Goal: Information Seeking & Learning: Learn about a topic

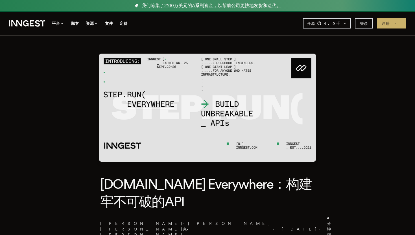
scroll to position [0, 0]
click at [199, 98] on img at bounding box center [207, 108] width 217 height 108
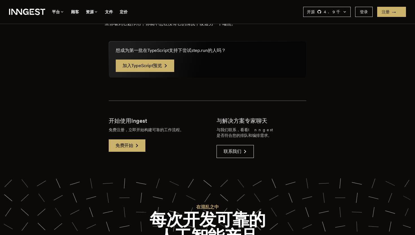
scroll to position [958, 0]
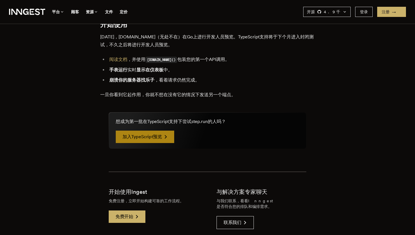
click at [173, 131] on link "加入TypeScript预览" at bounding box center [145, 137] width 58 height 12
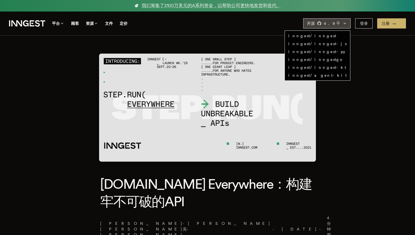
click at [329, 21] on div "开源 4.9 千" at bounding box center [326, 24] width 47 height 10
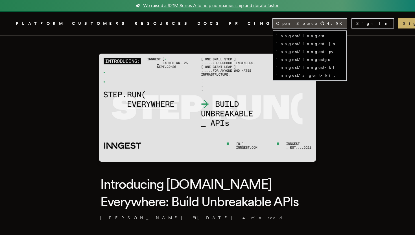
click at [323, 25] on icon "Global" at bounding box center [322, 23] width 5 height 5
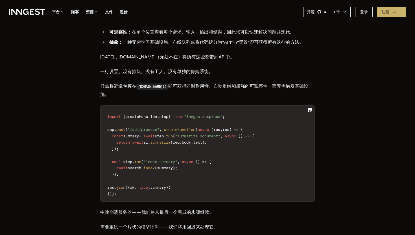
scroll to position [610, 0]
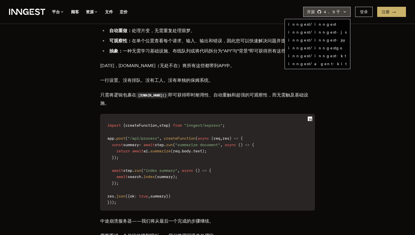
click at [342, 15] on div "开源 4.9 千" at bounding box center [326, 12] width 47 height 10
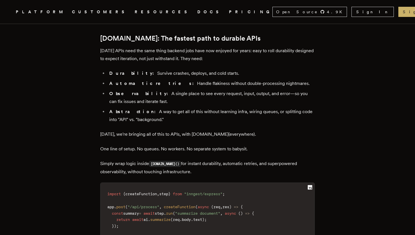
scroll to position [615, 0]
click at [299, 186] on code "import { createFunction , step } from "inngest/express" ; app . post ( "/api/pr…" at bounding box center [207, 232] width 214 height 93
click at [251, 186] on code "import { createFunction , step } from "inngest/express" ; app . post ( "/api/pr…" at bounding box center [207, 232] width 214 height 93
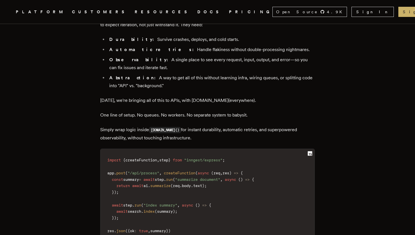
scroll to position [653, 0]
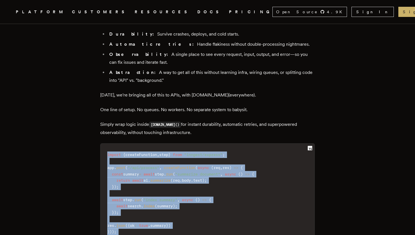
drag, startPoint x: 108, startPoint y: 110, endPoint x: 150, endPoint y: 196, distance: 95.9
click at [150, 196] on div "TLDR: We're bringing one-step durability to APIs. Add a single line of code to …" at bounding box center [207, 65] width 214 height 969
copy div "import { createFunction , step } from "inngest/express" ; app . post ( "/api/pr…"
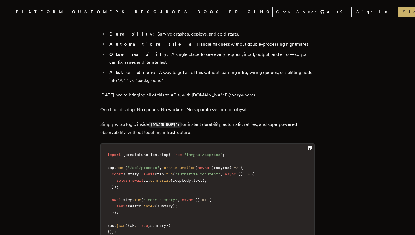
click at [290, 106] on p "One line of setup. No queues. No workers. No separate system to babysit." at bounding box center [207, 110] width 214 height 8
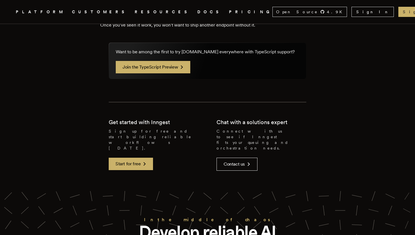
scroll to position [1281, 0]
